Goal: Answer question/provide support

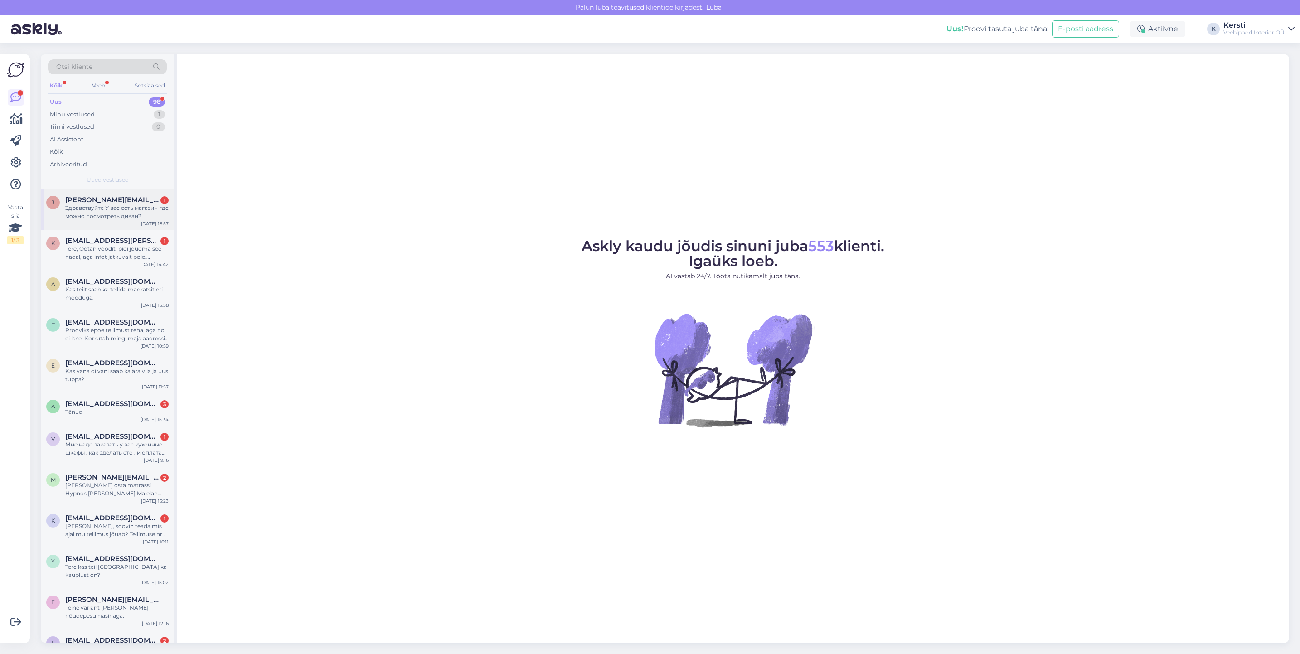
click at [124, 207] on div "Здравствуйте У вас есть магазин где можно посмотреть диван?" at bounding box center [116, 212] width 103 height 16
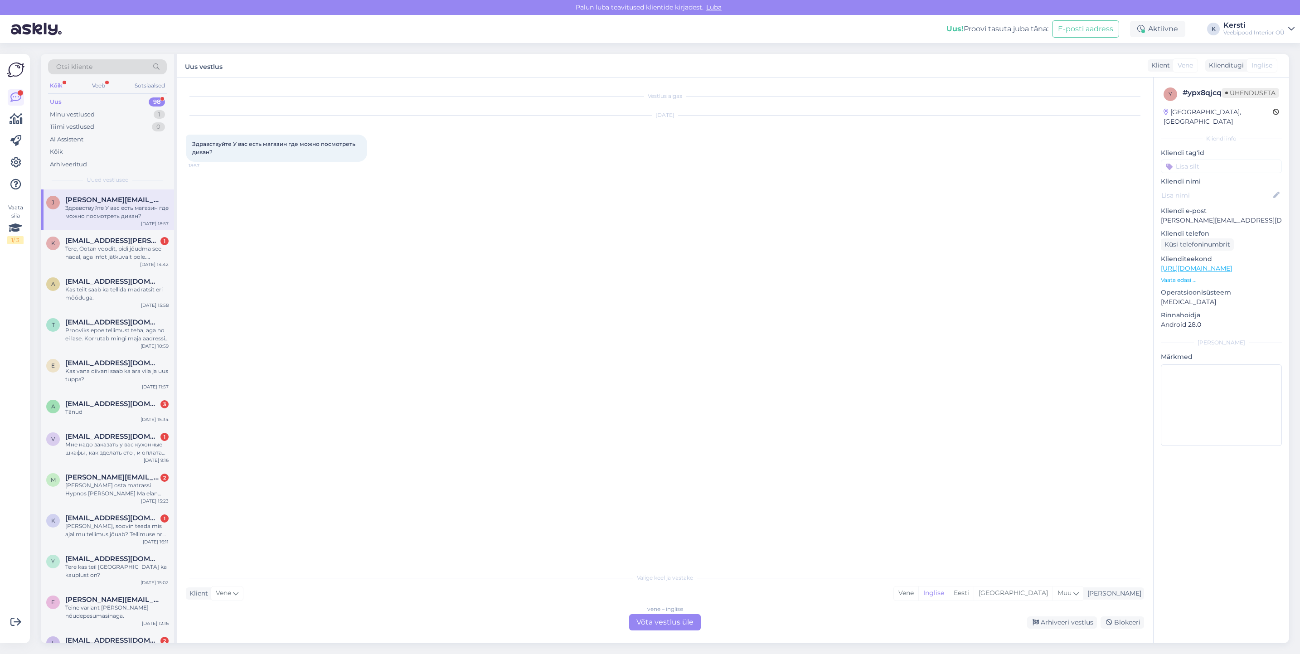
click at [664, 625] on font "Võta vestlus üle" at bounding box center [664, 622] width 57 height 9
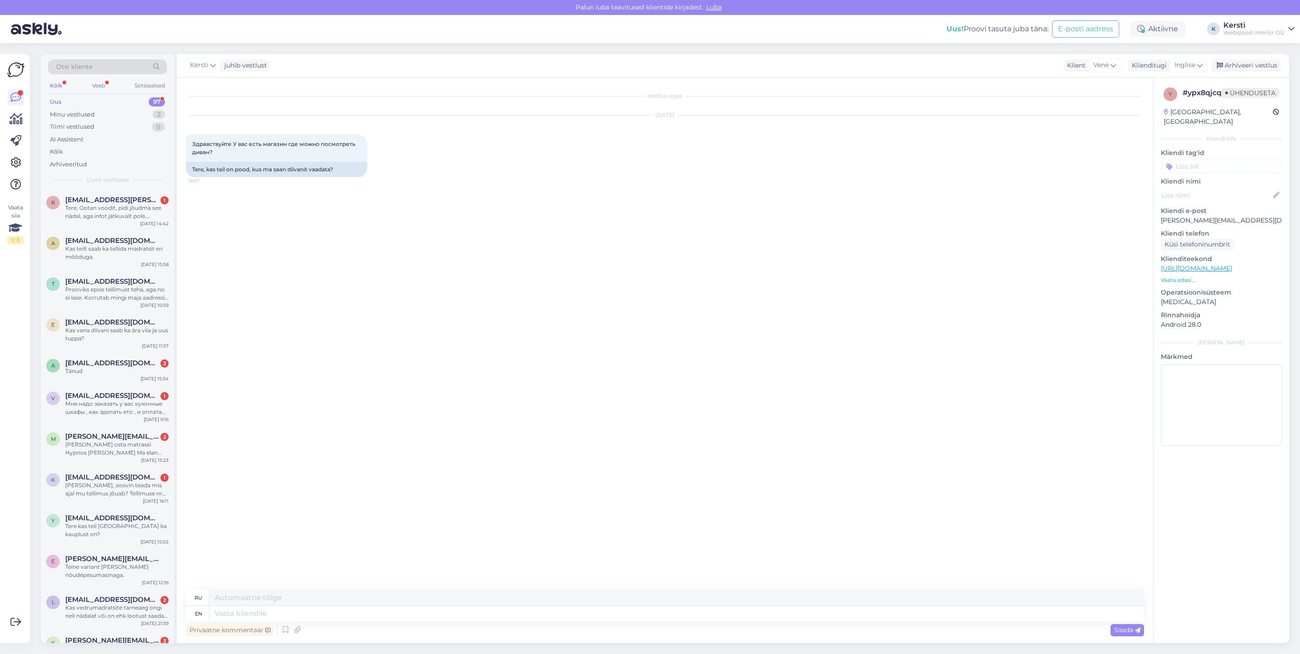
click at [305, 588] on div "Vestlus algas [DATE] Здравствуйте У вас есть магазин где можно посмотреть диван…" at bounding box center [665, 361] width 976 height 566
click at [305, 604] on textarea at bounding box center [676, 597] width 935 height 15
click at [1197, 66] on icon at bounding box center [1199, 65] width 5 height 10
click at [1160, 149] on link "Eesti" at bounding box center [1168, 153] width 100 height 15
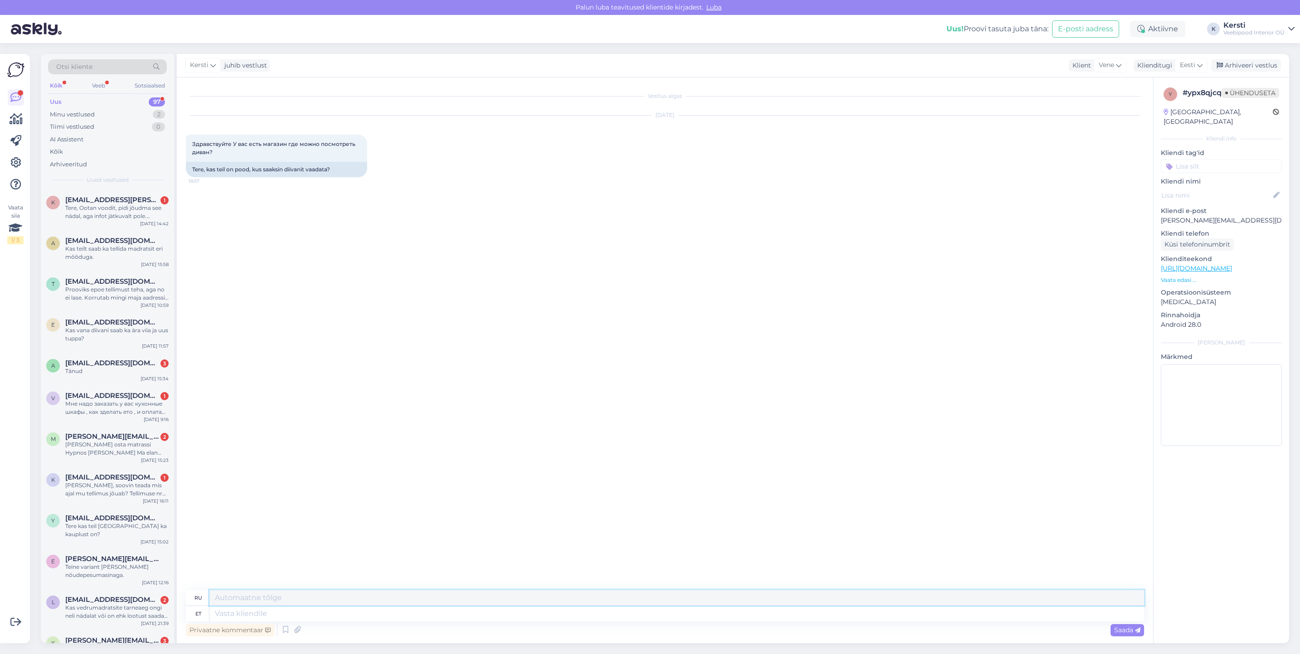
click at [335, 595] on textarea at bounding box center [676, 597] width 935 height 15
click at [213, 594] on textarea "[GEOGRAPHIC_DATA], [GEOGRAPHIC_DATA] , [GEOGRAPHIC_DATA]" at bounding box center [676, 597] width 935 height 15
click at [224, 590] on textarea "TGereViljandi, [GEOGRAPHIC_DATA] , [GEOGRAPHIC_DATA]" at bounding box center [676, 597] width 935 height 15
click at [230, 597] on textarea "TereViljandi, [GEOGRAPHIC_DATA] , [GEOGRAPHIC_DATA]" at bounding box center [676, 597] width 935 height 15
click at [260, 597] on textarea "Tere,[GEOGRAPHIC_DATA], [GEOGRAPHIC_DATA] , [GEOGRAPHIC_DATA]" at bounding box center [676, 597] width 935 height 15
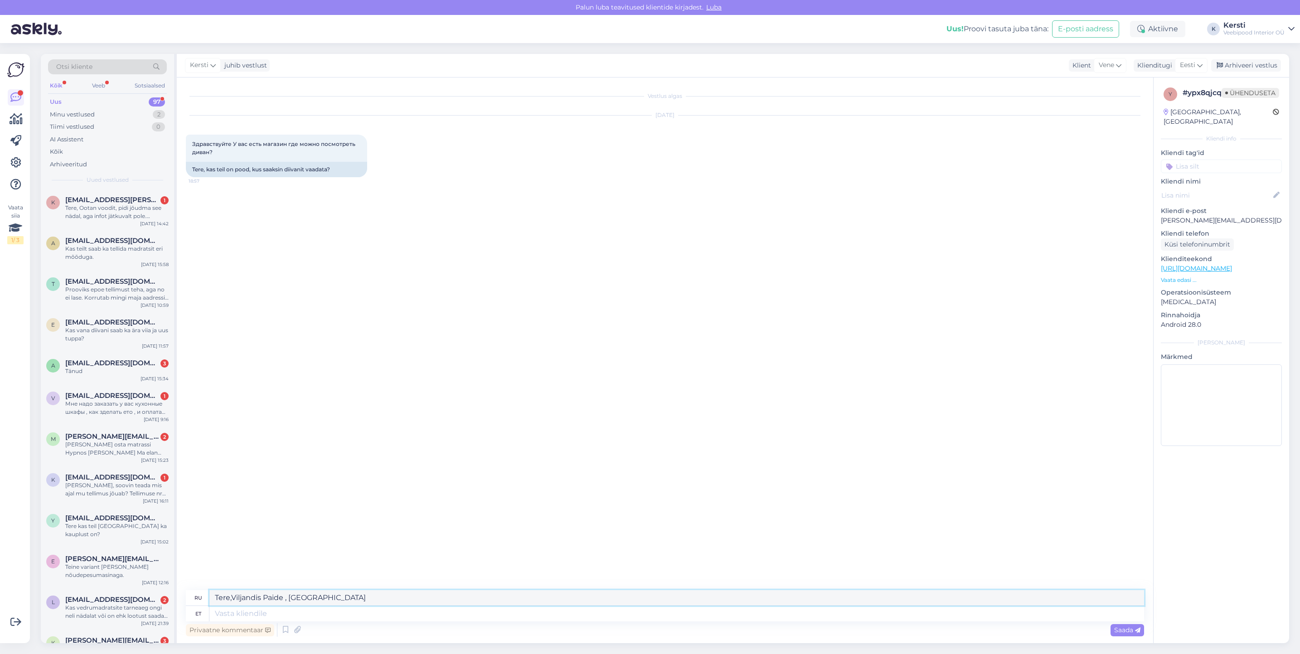
drag, startPoint x: 286, startPoint y: 596, endPoint x: 284, endPoint y: 605, distance: 9.6
click at [286, 597] on textarea "Tere,Viljandis Paide , [GEOGRAPHIC_DATA]" at bounding box center [676, 597] width 935 height 15
click at [281, 599] on textarea "Tere,Viljandis Paide , [GEOGRAPHIC_DATA]" at bounding box center [676, 597] width 935 height 15
click at [285, 597] on textarea "Tere,Viljandis Paide , [GEOGRAPHIC_DATA]" at bounding box center [676, 597] width 935 height 15
type textarea "Tere,Viljandis Paides , [GEOGRAPHIC_DATA]"
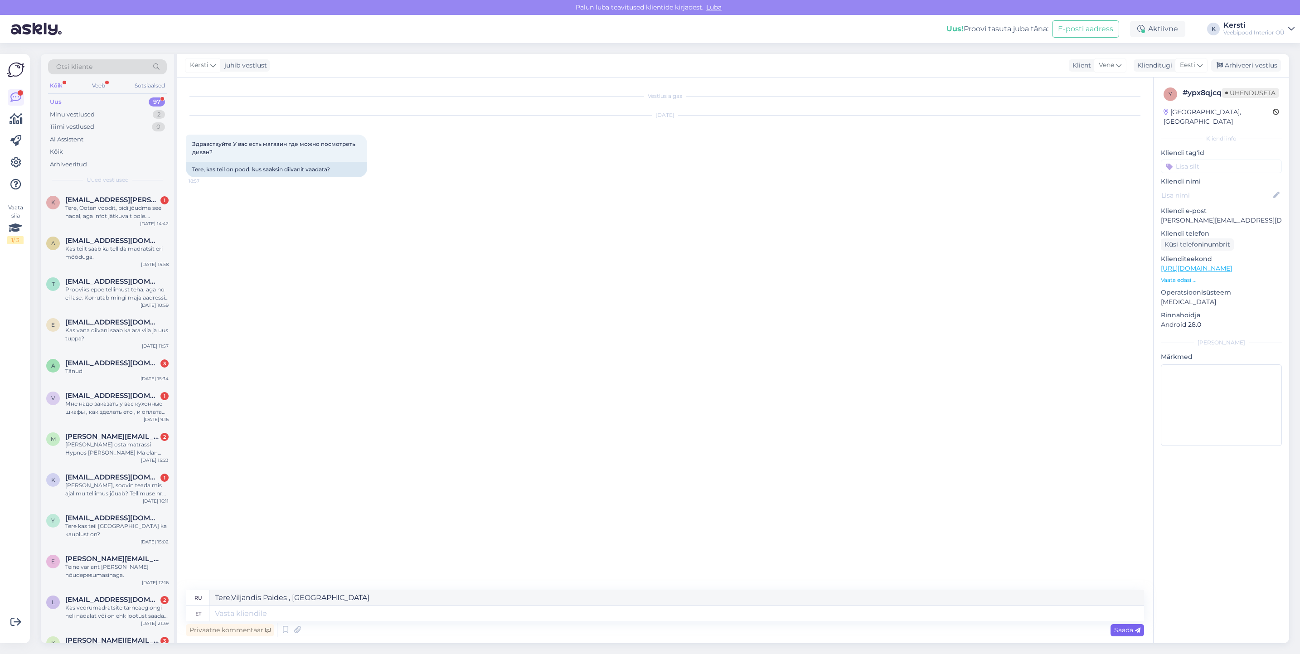
click at [1116, 634] on div "Saada" at bounding box center [1127, 630] width 34 height 12
click at [1136, 628] on icon at bounding box center [1137, 630] width 5 height 5
click at [1132, 627] on font "Saada" at bounding box center [1123, 630] width 19 height 8
click at [419, 572] on div "Vestlus algas [DATE] Здравствуйте У вас есть магазин где можно посмотреть диван…" at bounding box center [669, 334] width 966 height 495
click at [394, 623] on div "Privaatne kommentaar Saada" at bounding box center [665, 629] width 958 height 17
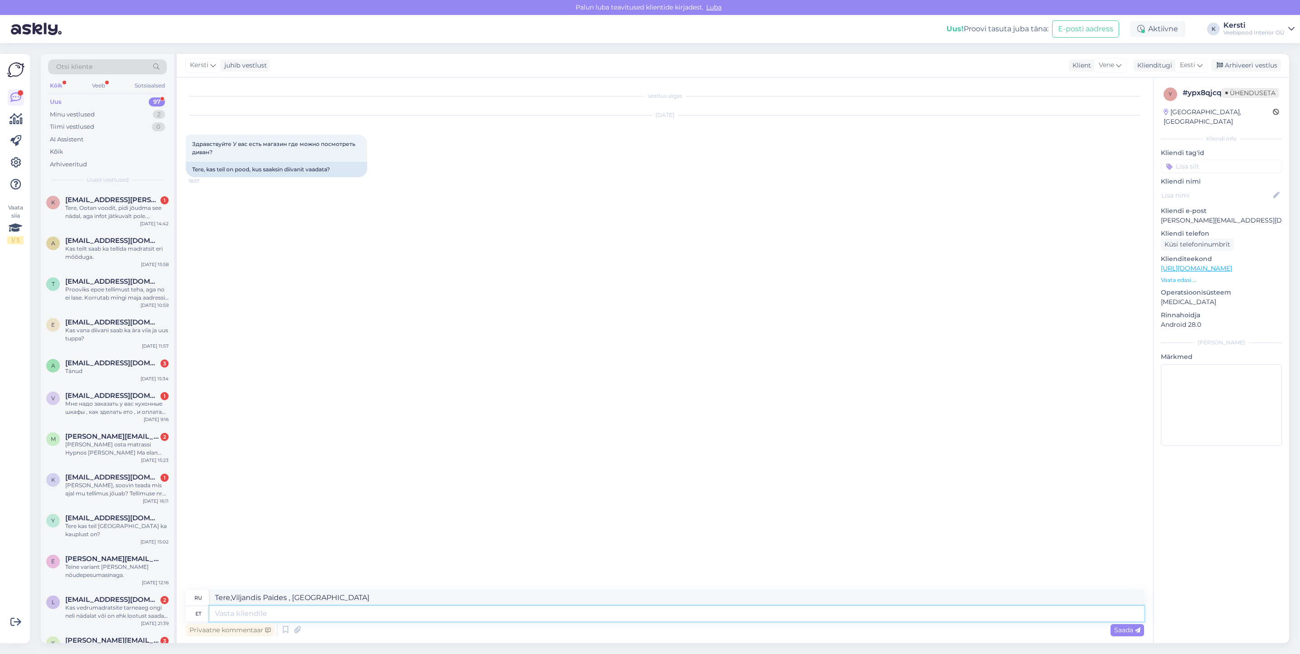
click at [375, 616] on textarea at bounding box center [676, 613] width 935 height 15
drag, startPoint x: 272, startPoint y: 590, endPoint x: 234, endPoint y: 597, distance: 38.2
click at [183, 589] on div "Vestlus algas [DATE] Здравствуйте У вас есть магазин где можно посмотреть диван…" at bounding box center [665, 361] width 976 height 566
click at [297, 609] on textarea at bounding box center [676, 613] width 935 height 15
paste textarea "Tere,Viljandis Paides , [GEOGRAPHIC_DATA]"
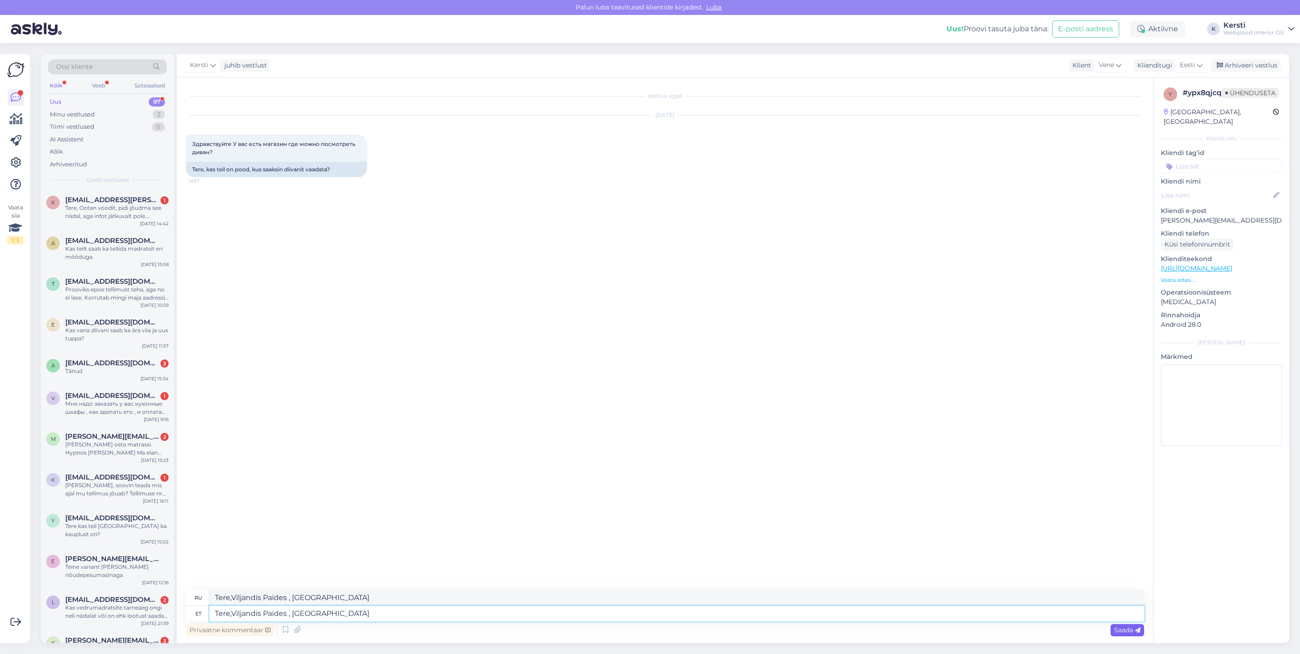
type textarea "Tere,Viljandis Paides , [GEOGRAPHIC_DATA]"
type textarea "Здравствуйте, в Вильядис [PERSON_NAME], Выру."
click at [1129, 627] on font "Saada" at bounding box center [1123, 630] width 19 height 8
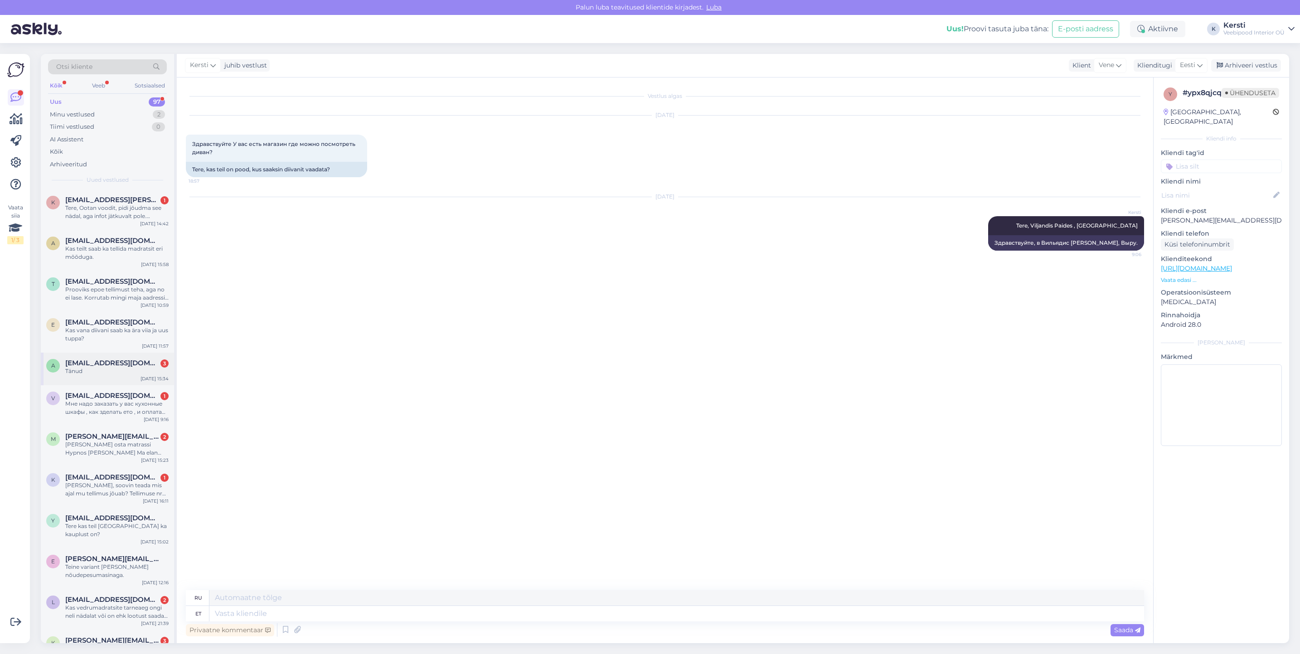
click at [116, 369] on div "Tänud" at bounding box center [116, 371] width 103 height 8
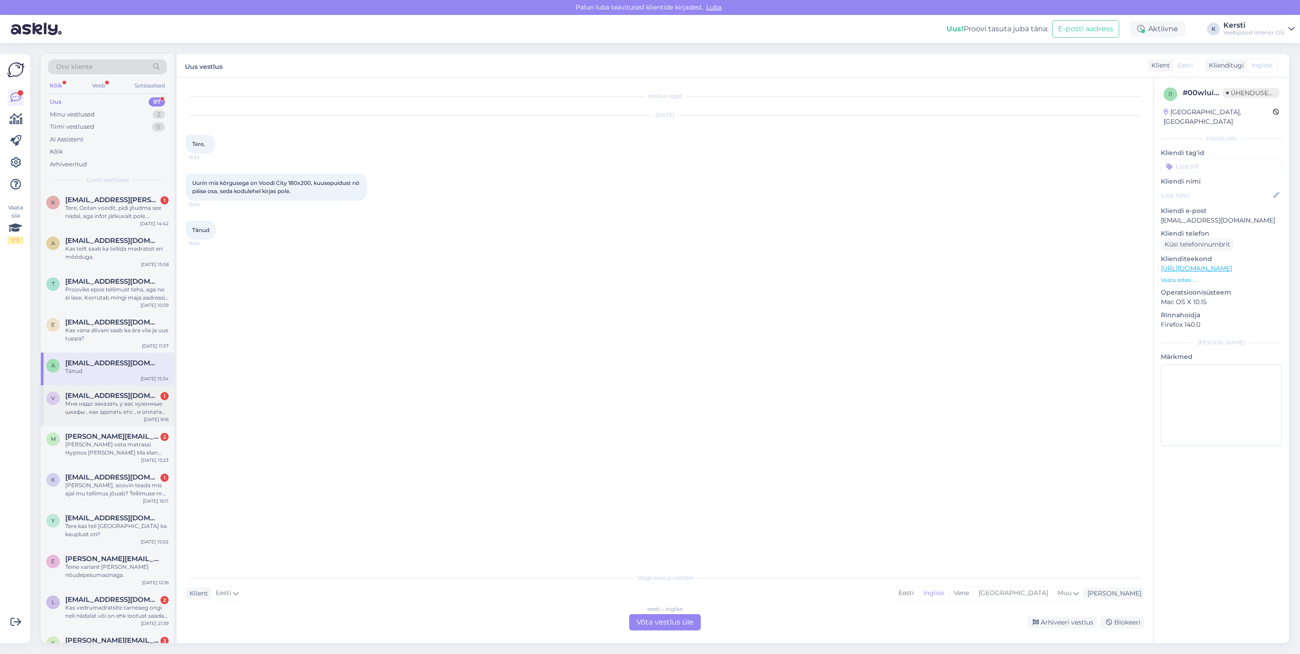
click at [128, 412] on div "Мне надо заказать у вас кухонные шкафы , как зделать ето , и оплата при получен…" at bounding box center [116, 408] width 103 height 16
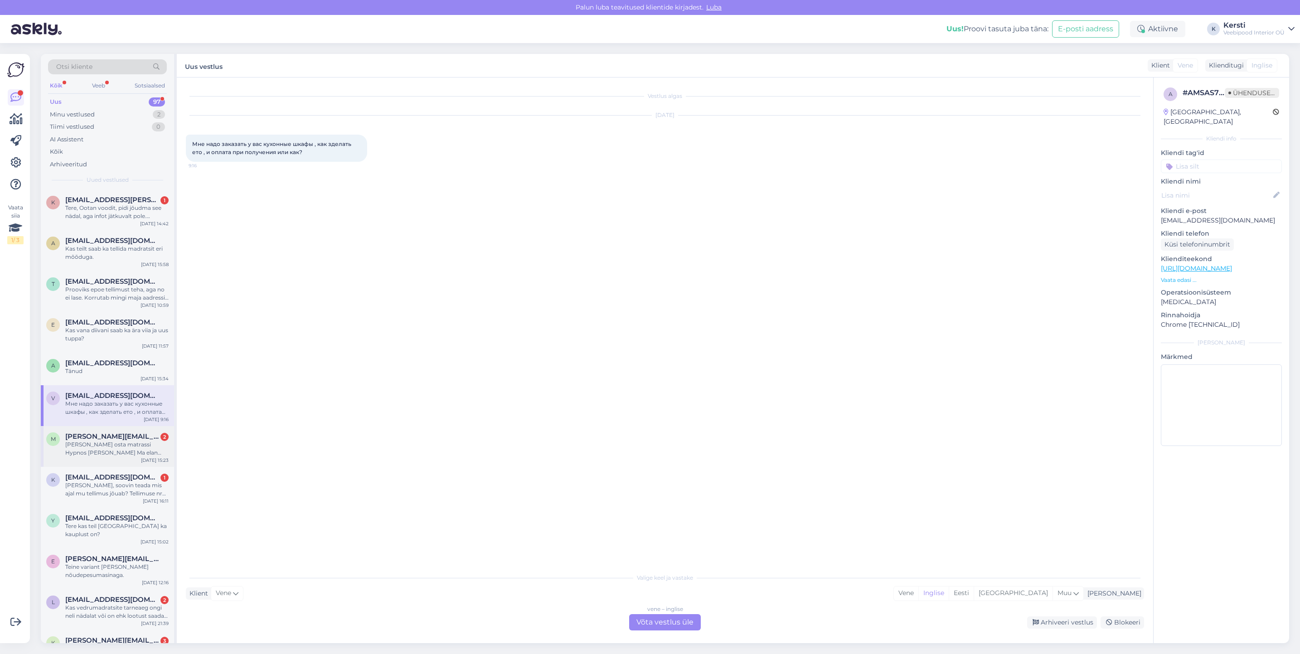
drag, startPoint x: 137, startPoint y: 441, endPoint x: 136, endPoint y: 446, distance: 5.2
click at [137, 443] on div "[PERSON_NAME] osta matrassi Hypnos [PERSON_NAME] Ma elan [GEOGRAPHIC_DATA]. Kas…" at bounding box center [116, 449] width 103 height 16
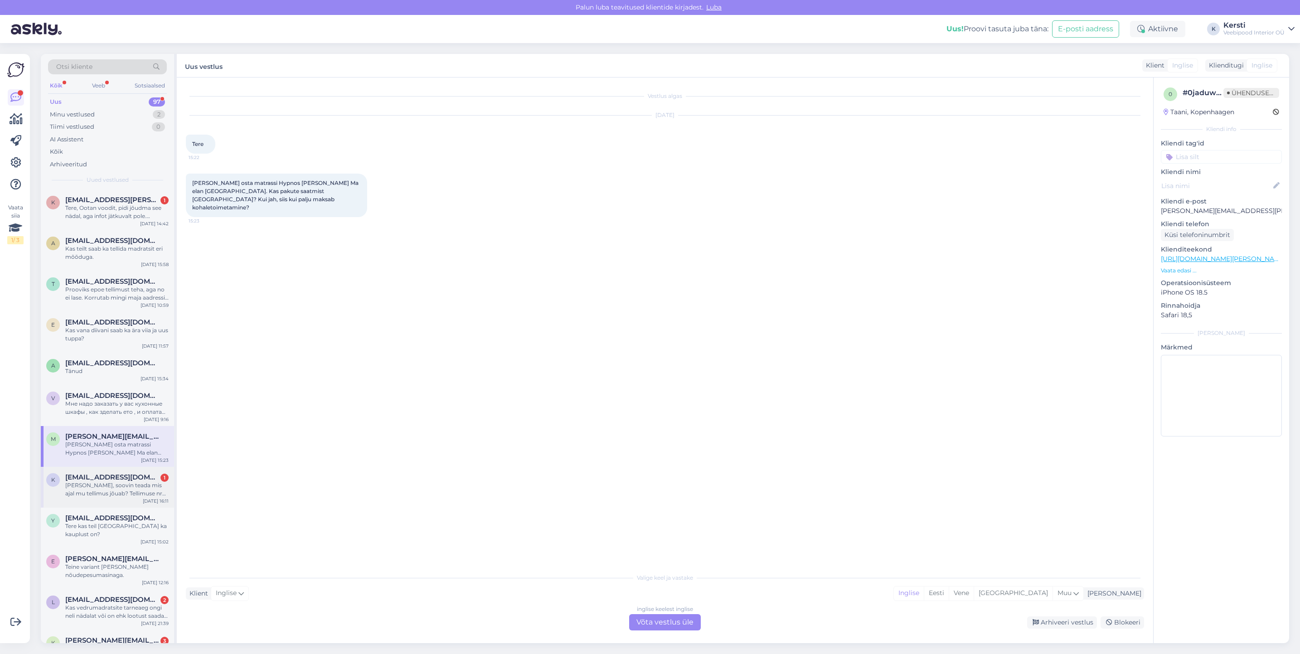
click at [115, 483] on div "[PERSON_NAME], soovin teada mis ajal mu tellimus jõuab? Tellimuse nr 000006319" at bounding box center [116, 489] width 103 height 16
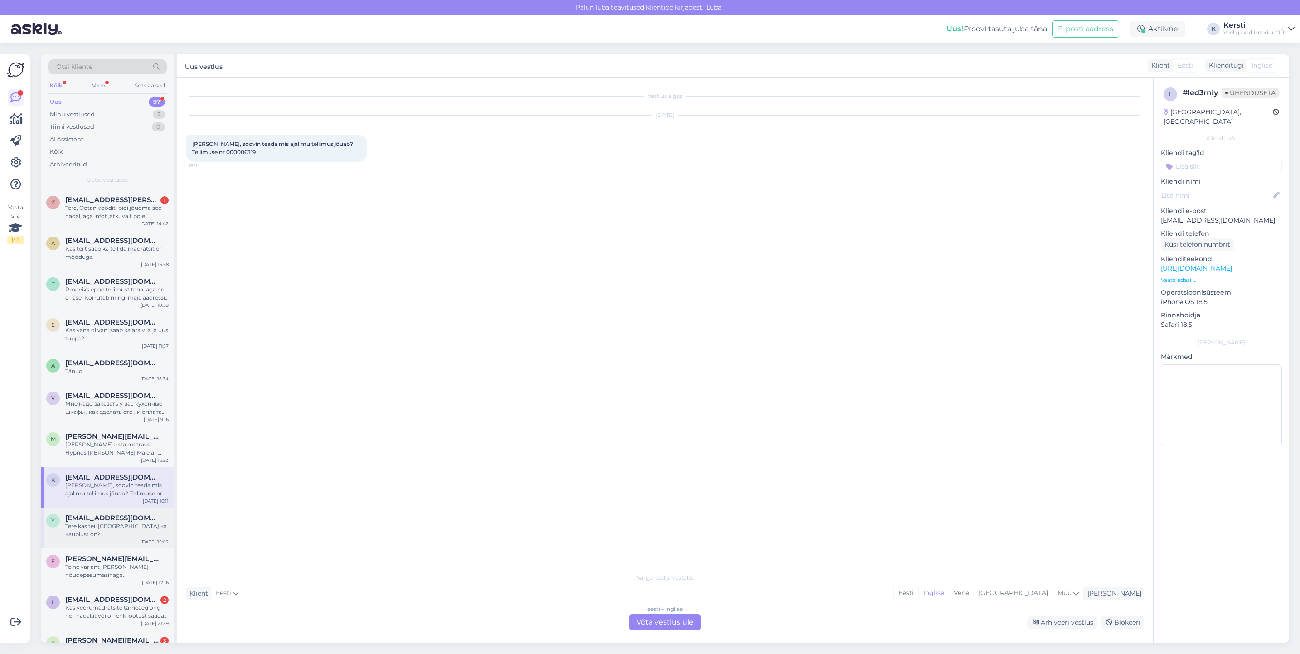
click at [121, 533] on div "y [EMAIL_ADDRESS][DOMAIN_NAME] Tere kas teil [GEOGRAPHIC_DATA] ka kauplust on? …" at bounding box center [107, 528] width 133 height 41
click at [117, 604] on div "Kas vedrumadratsite tarneaeg ongi neli nädalat või on ehk lootust saada madrats…" at bounding box center [116, 612] width 103 height 16
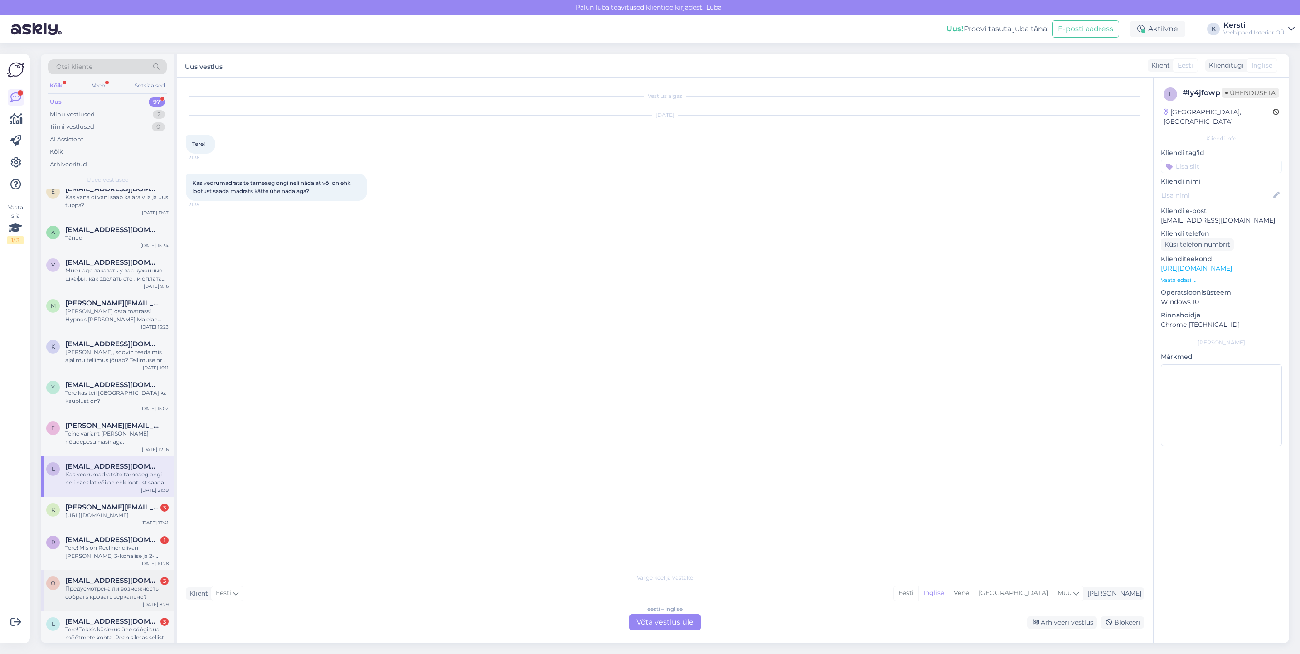
scroll to position [136, 0]
click at [133, 509] on div "[URL][DOMAIN_NAME]" at bounding box center [116, 513] width 103 height 8
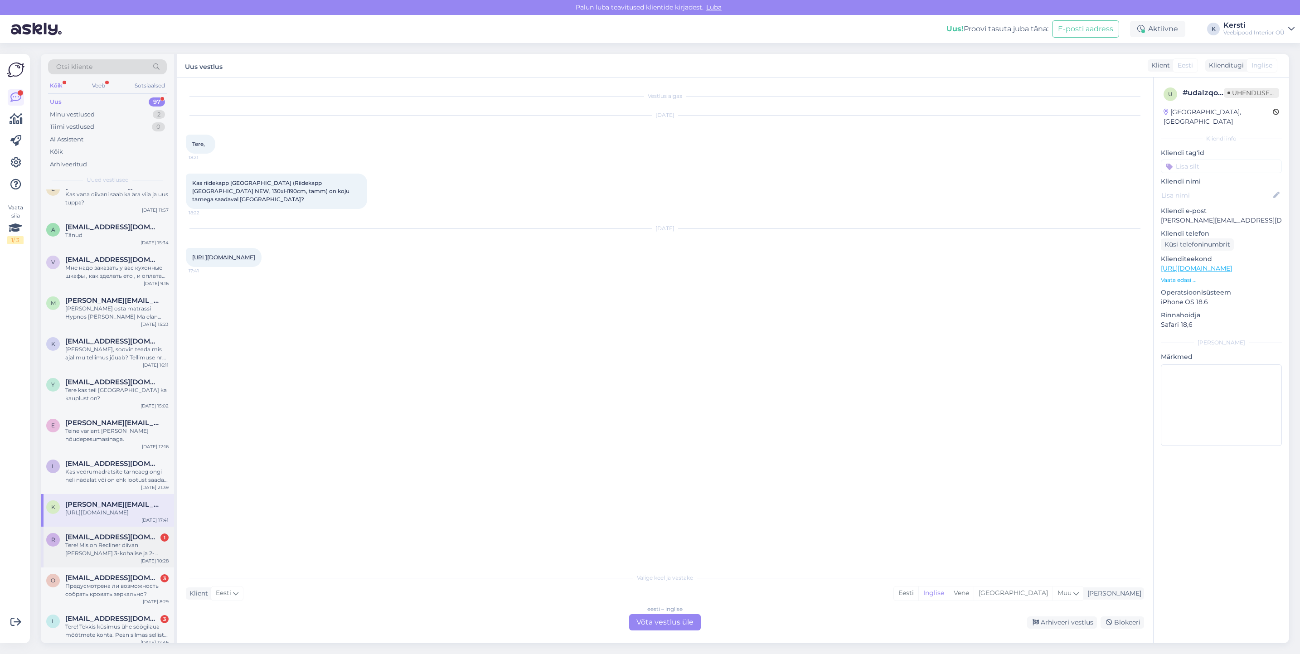
click at [133, 541] on div "Tere! Mis on Recliner diivan [PERSON_NAME] 3-kohalise ja 2-kohalise laius? Mis …" at bounding box center [116, 549] width 103 height 16
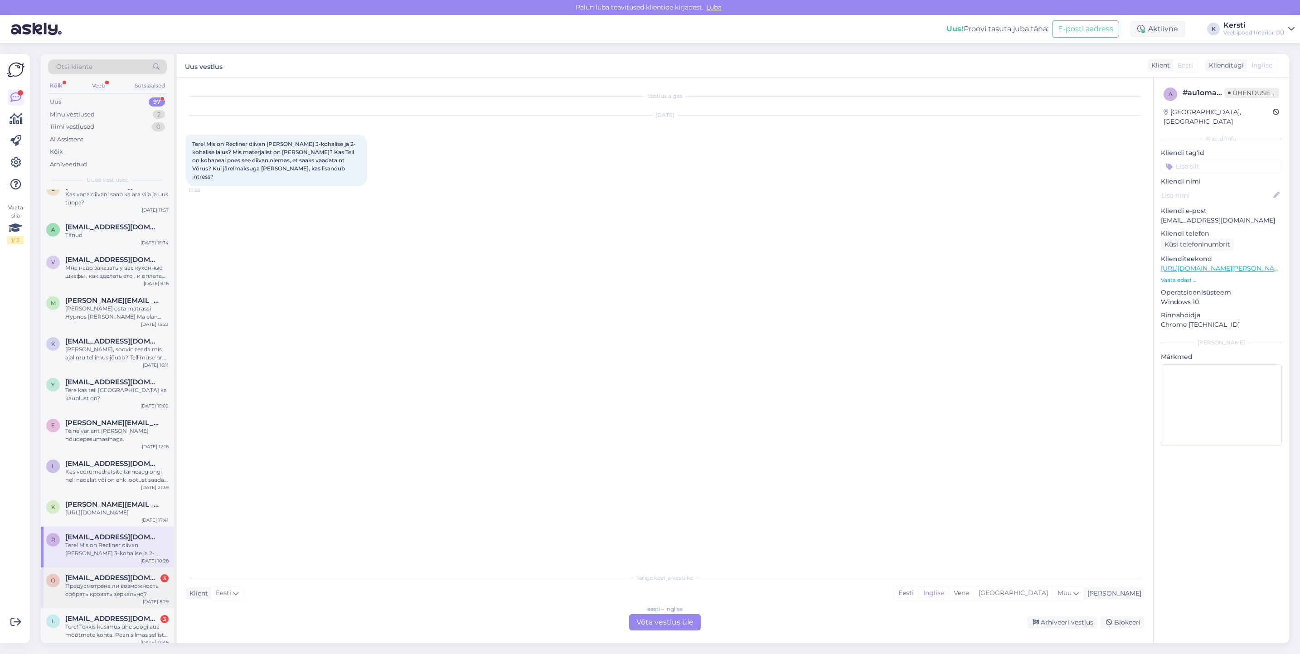
click at [127, 593] on div "Предусмотрена ли возможность собрать кровать зеркально?" at bounding box center [116, 590] width 103 height 16
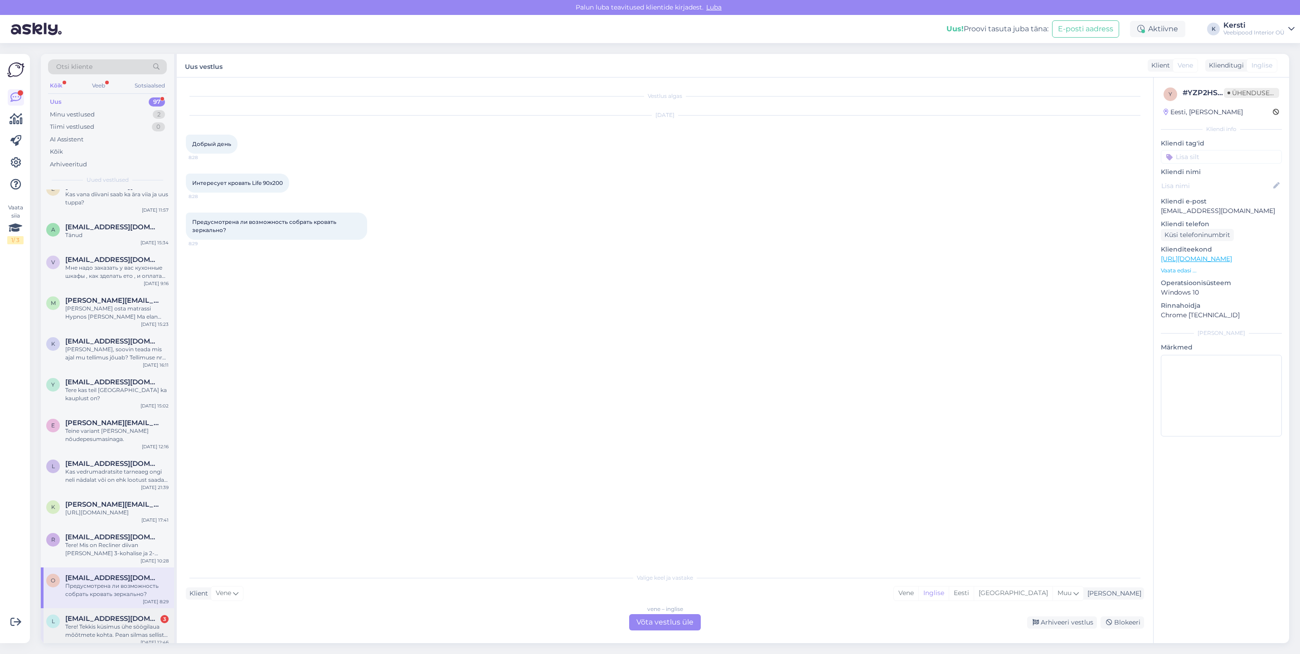
click at [124, 630] on div "Tere! Tekkis küsimus ühe söögilaua mõõtmete kohta. Pean silmas sellist lauda (s…" at bounding box center [116, 631] width 103 height 16
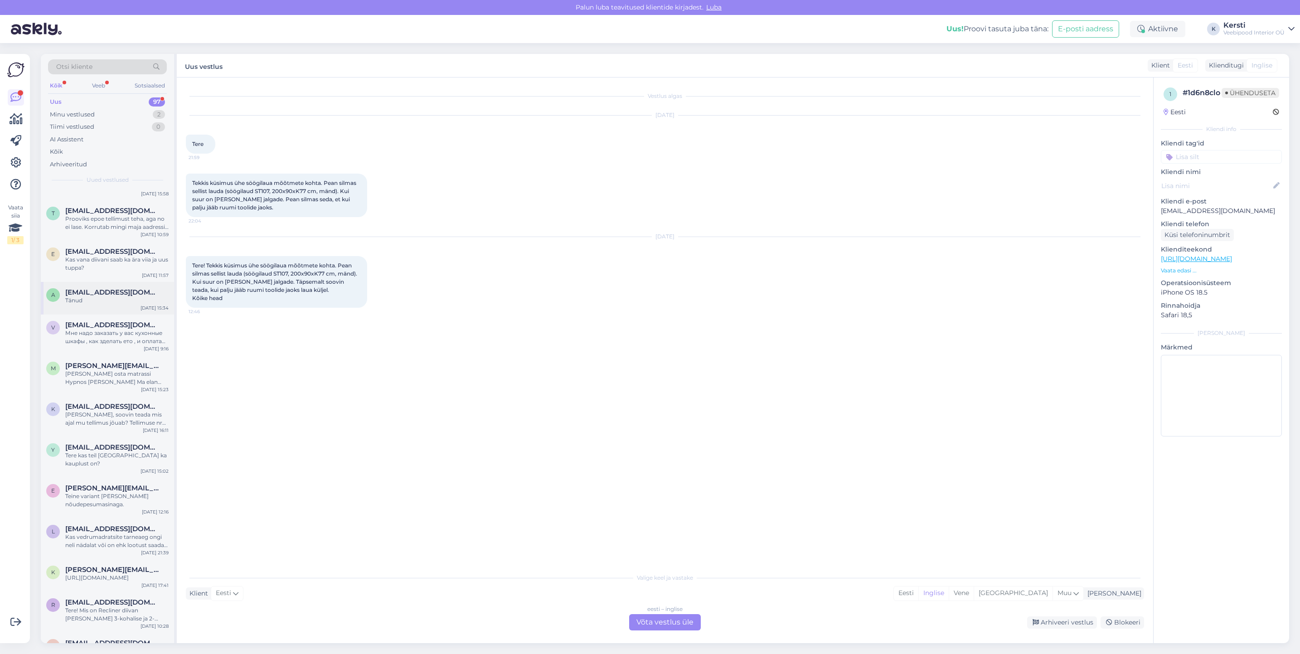
scroll to position [0, 0]
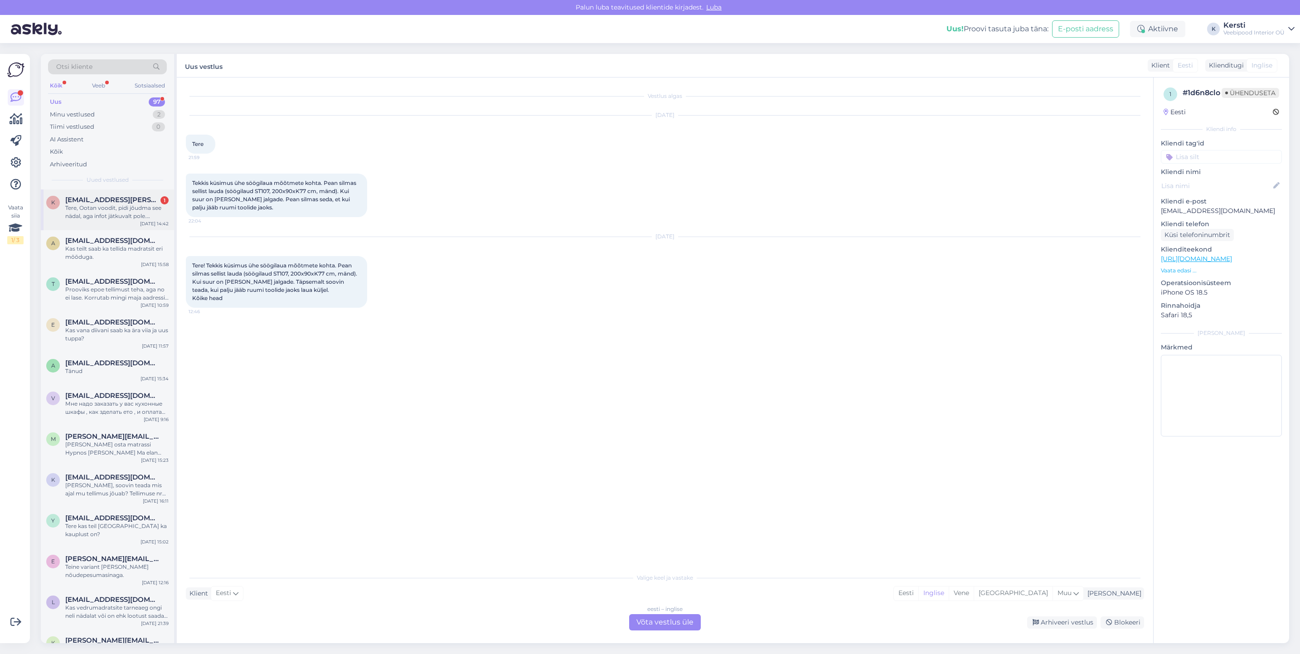
click at [101, 204] on div "Tere, Ootan voodit, pidi jõudma see nädal, aga infot jätkuvalt pole. [PERSON_NA…" at bounding box center [116, 212] width 103 height 16
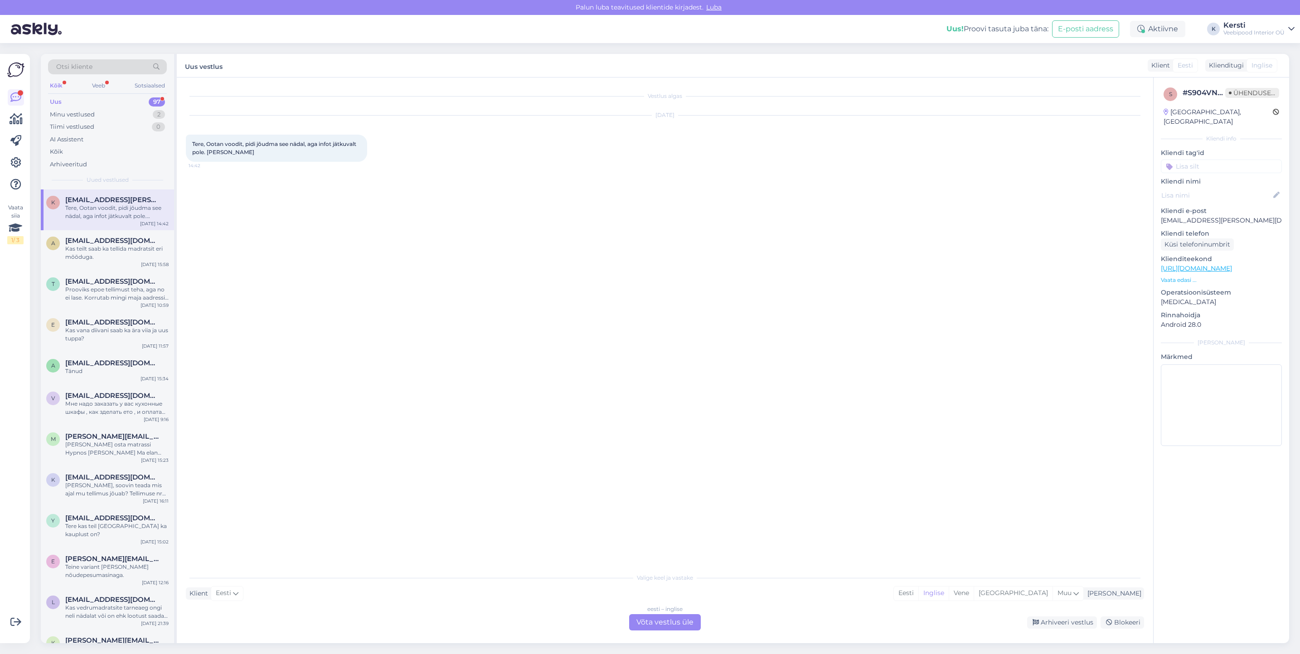
drag, startPoint x: 262, startPoint y: 153, endPoint x: 238, endPoint y: 155, distance: 23.3
click at [255, 155] on div "Tere, Ootan voodit, pidi jõudma see nädal, aga infot jätkuvalt pole. [PERSON_NA…" at bounding box center [276, 148] width 181 height 27
drag, startPoint x: 233, startPoint y: 150, endPoint x: 720, endPoint y: 220, distance: 491.9
click at [727, 224] on div "Vestlus algas [DATE] Tere, Ootan voodit, pidi jõudma see nädal, aga infot jätku…" at bounding box center [669, 324] width 966 height 474
